Goal: Task Accomplishment & Management: Manage account settings

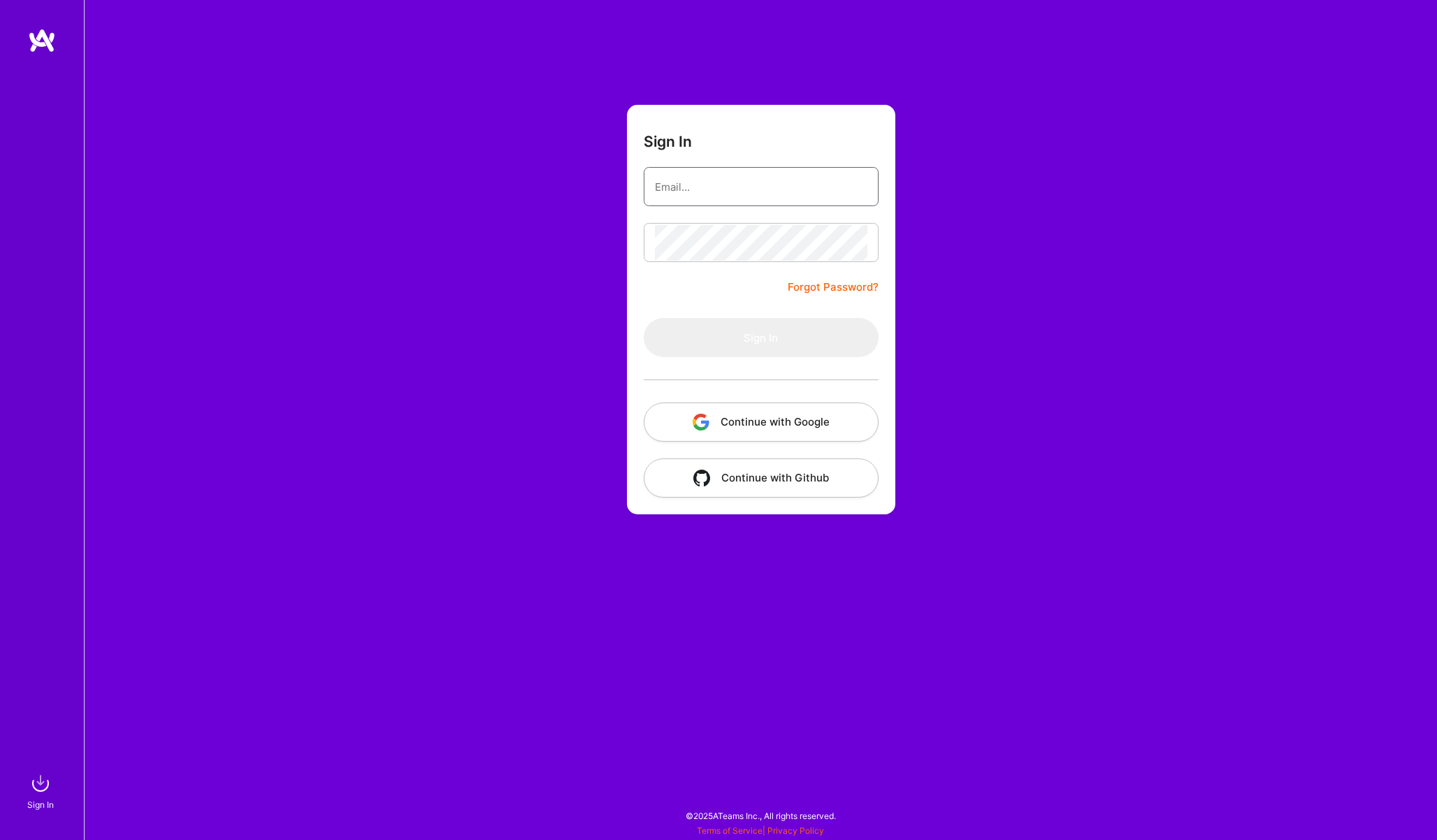
type input "[PERSON_NAME][EMAIL_ADDRESS][DOMAIN_NAME]"
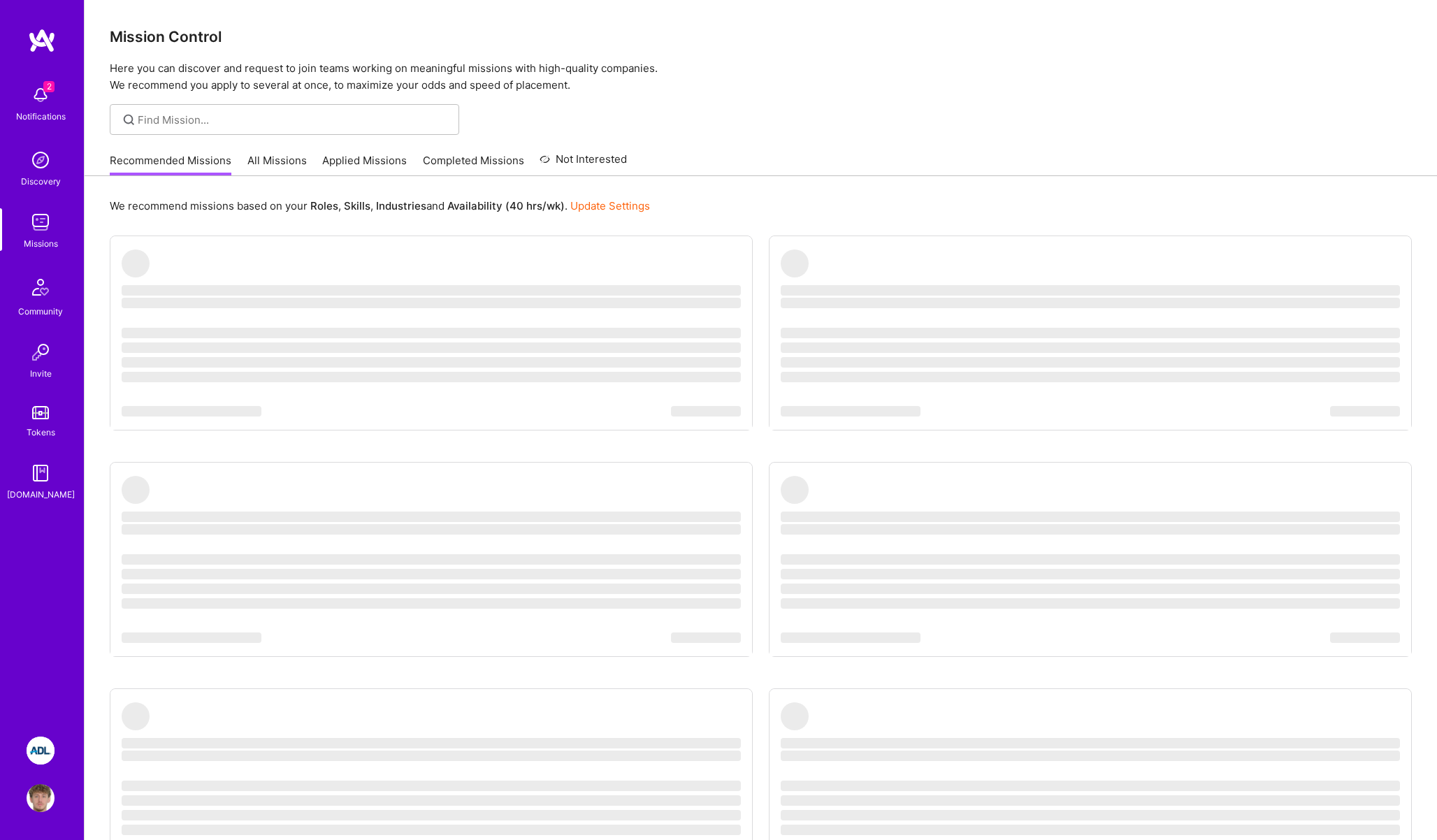
click at [56, 108] on div "2 Notifications" at bounding box center [41, 102] width 87 height 48
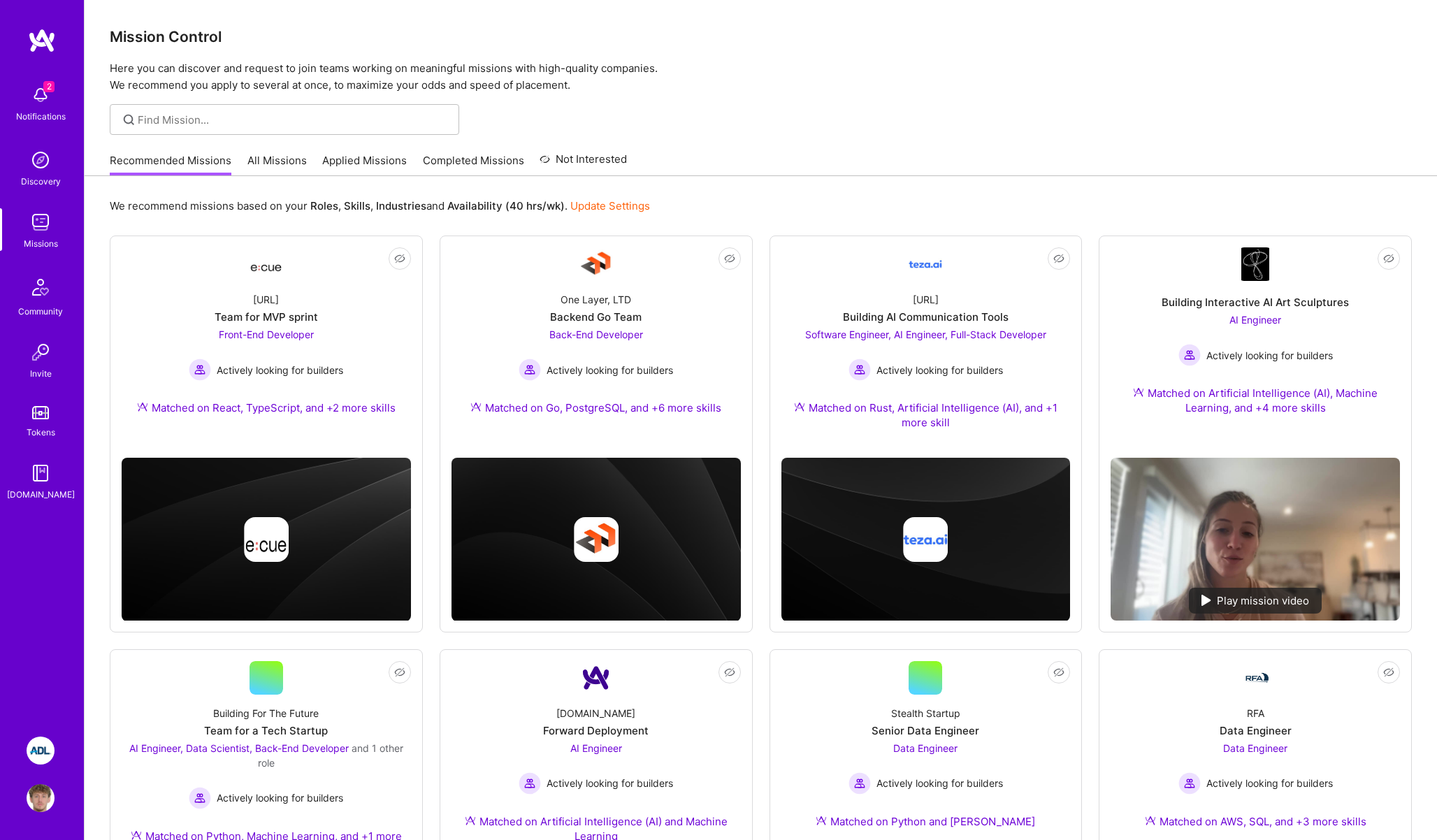
click at [621, 130] on div "2 2 Notifications Discovery Missions Community Invite Tokens [DOMAIN_NAME] ADL:…" at bounding box center [718, 750] width 1437 height 1500
click at [34, 755] on img at bounding box center [41, 751] width 28 height 28
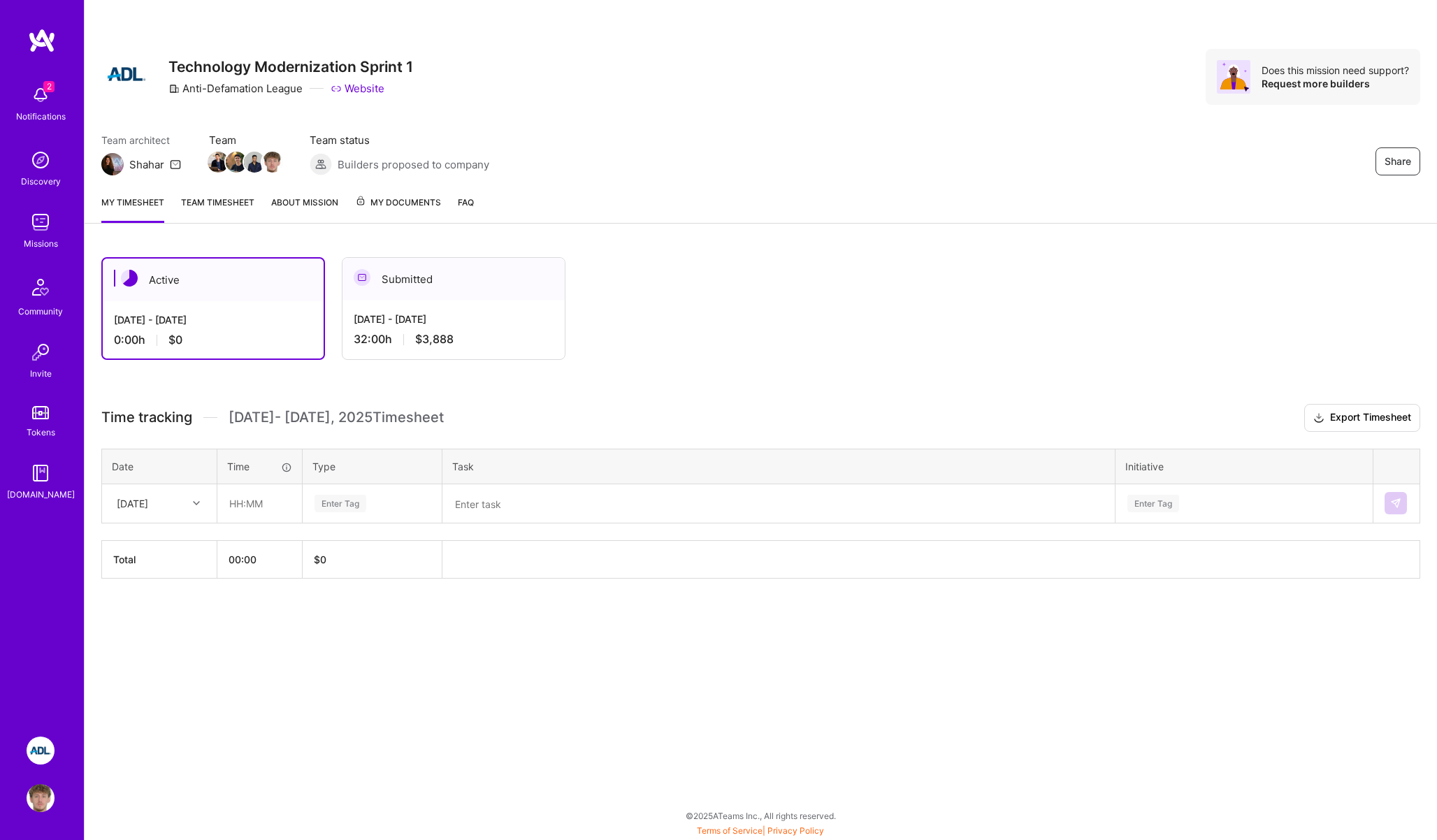
click at [241, 212] on link "Team timesheet" at bounding box center [217, 208] width 73 height 28
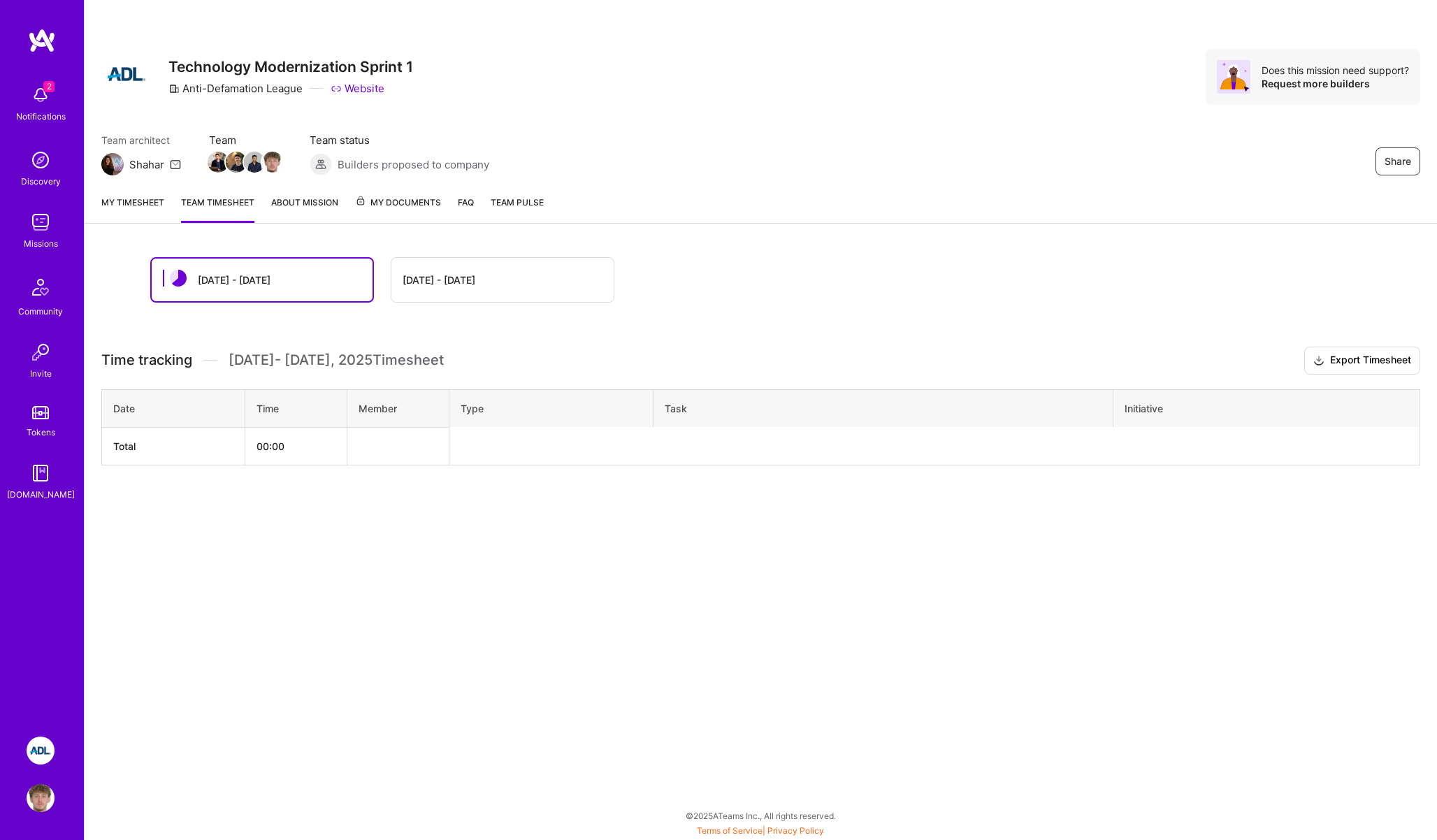
click at [149, 219] on link "My timesheet" at bounding box center [133, 208] width 63 height 28
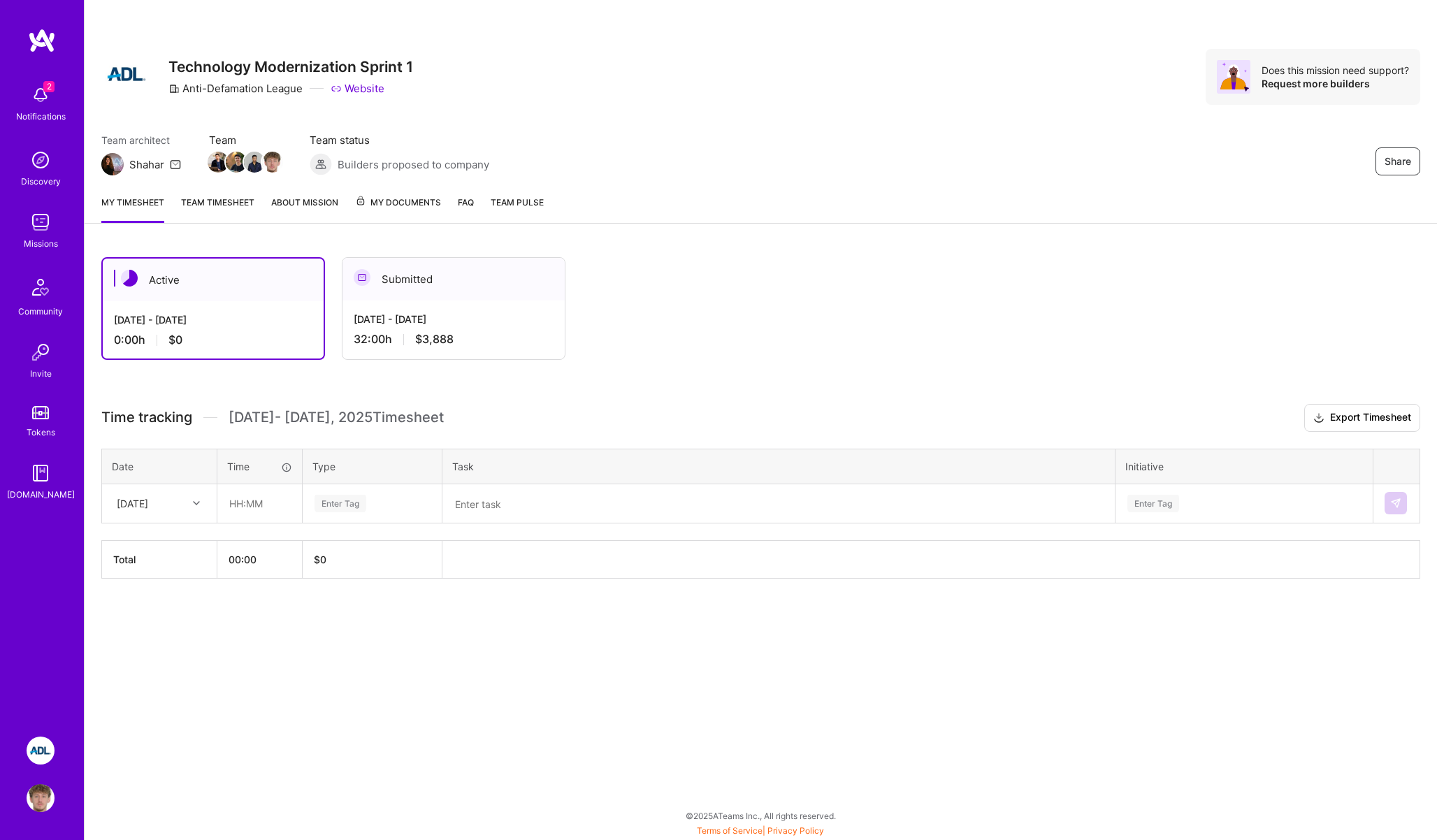
click at [195, 216] on link "Team timesheet" at bounding box center [217, 208] width 73 height 28
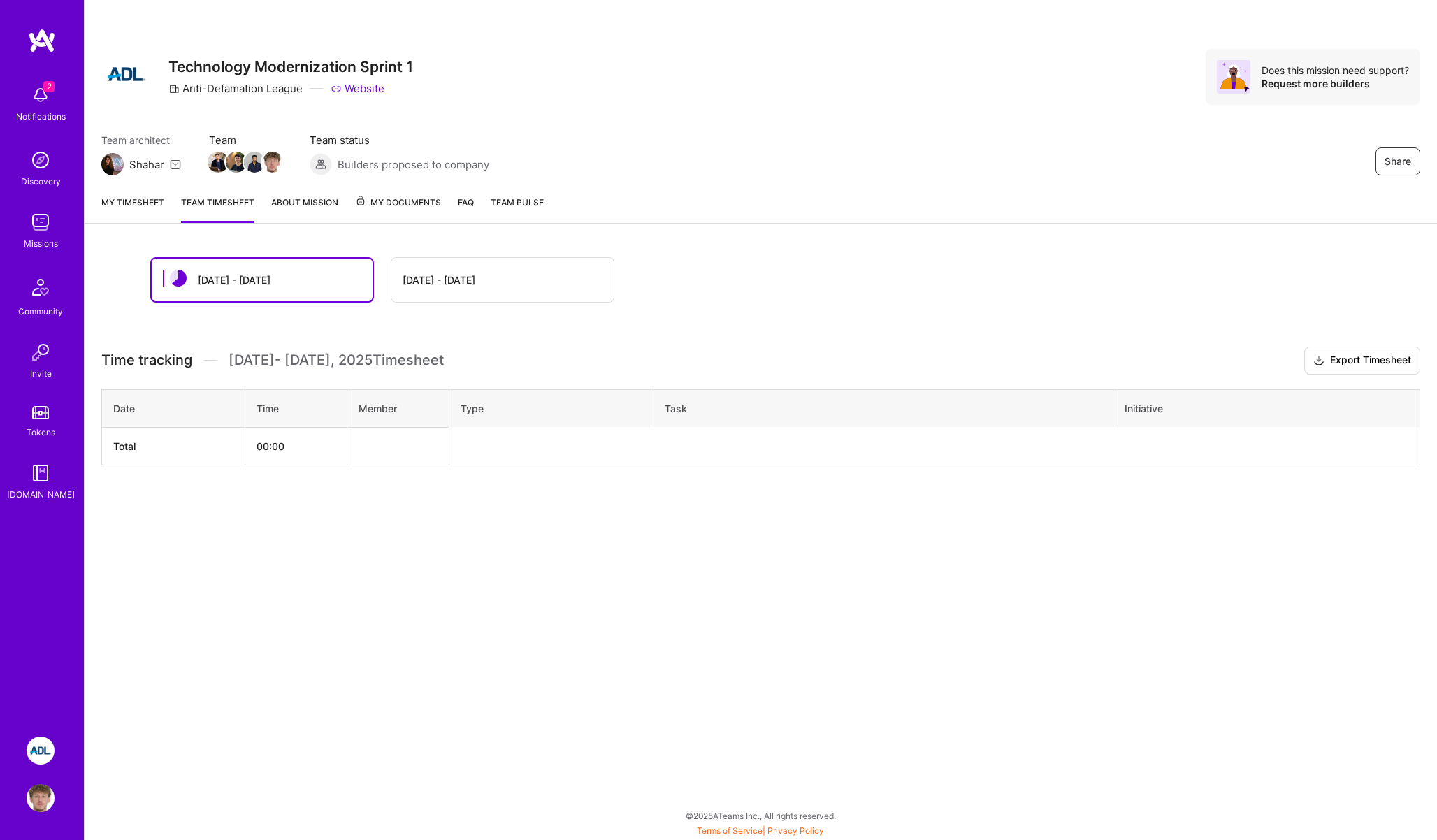
click at [283, 195] on link "About Mission" at bounding box center [304, 208] width 67 height 28
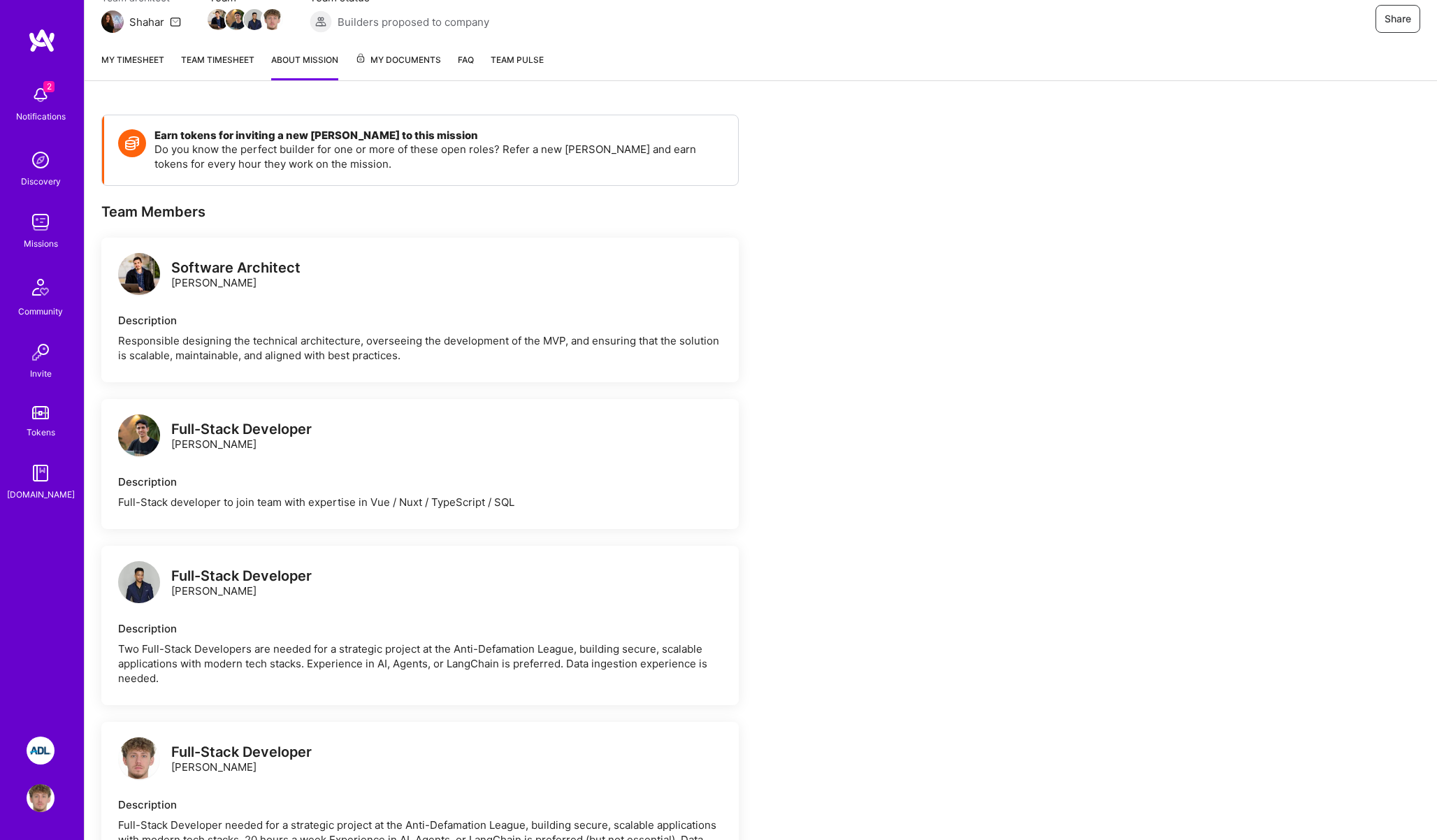
scroll to position [41, 0]
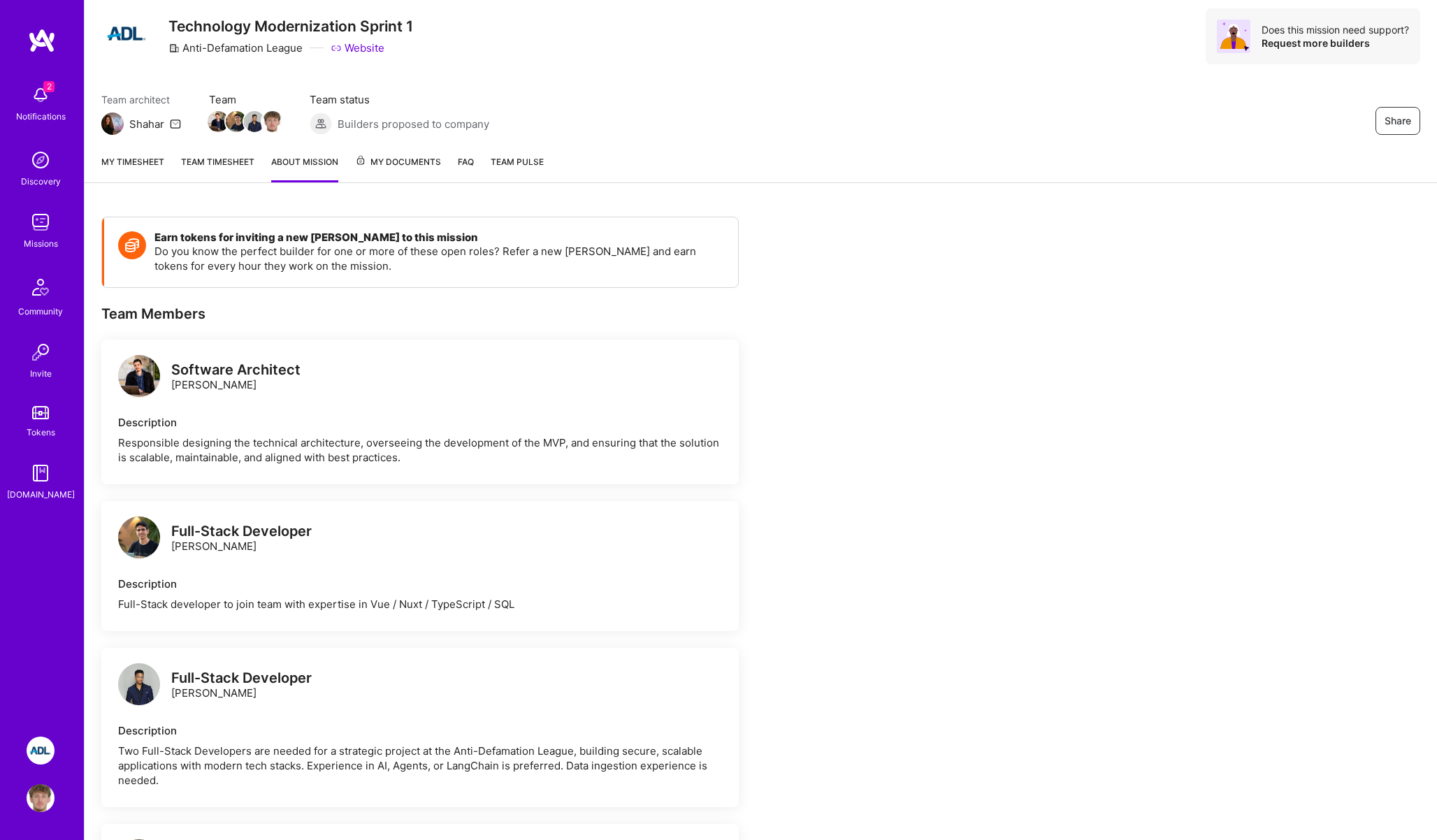
click at [420, 170] on link "My Documents" at bounding box center [398, 169] width 86 height 28
